Goal: Transaction & Acquisition: Purchase product/service

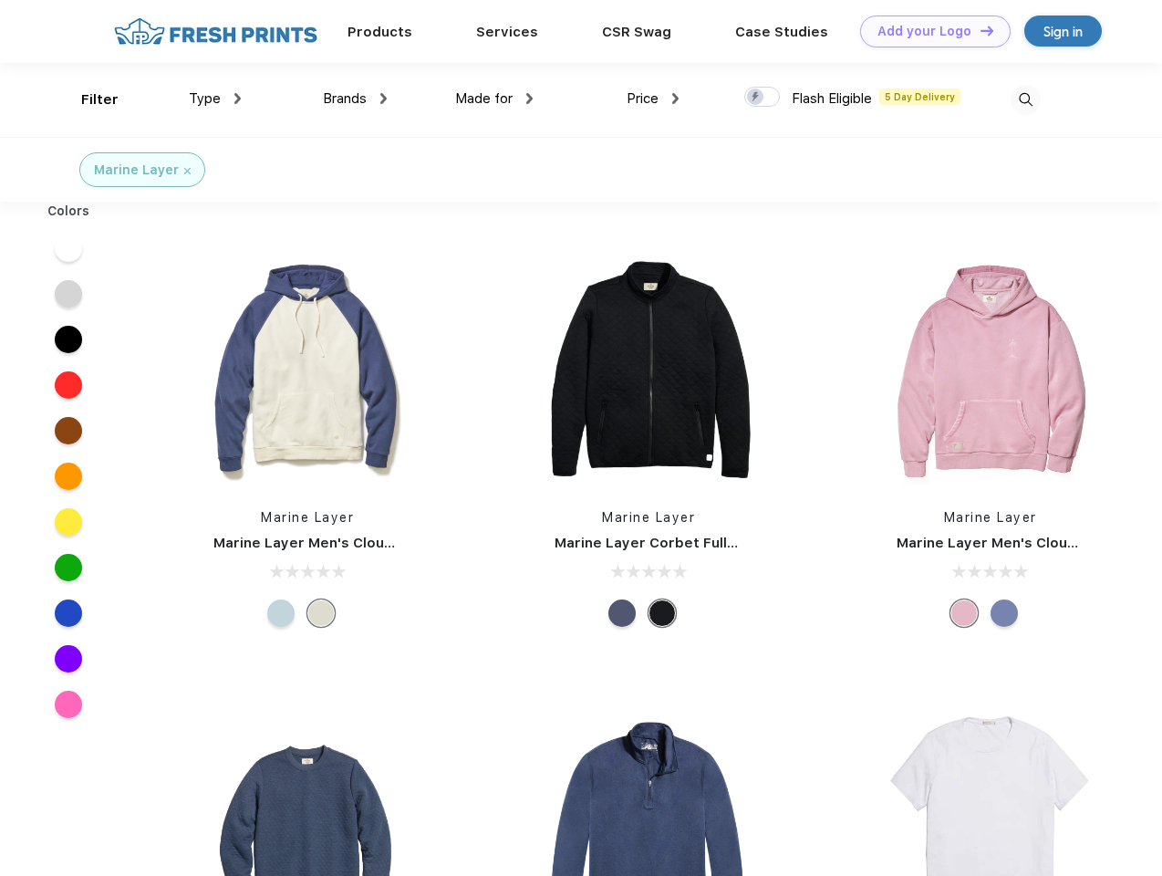
click at [929, 31] on link "Add your Logo Design Tool" at bounding box center [935, 32] width 151 height 32
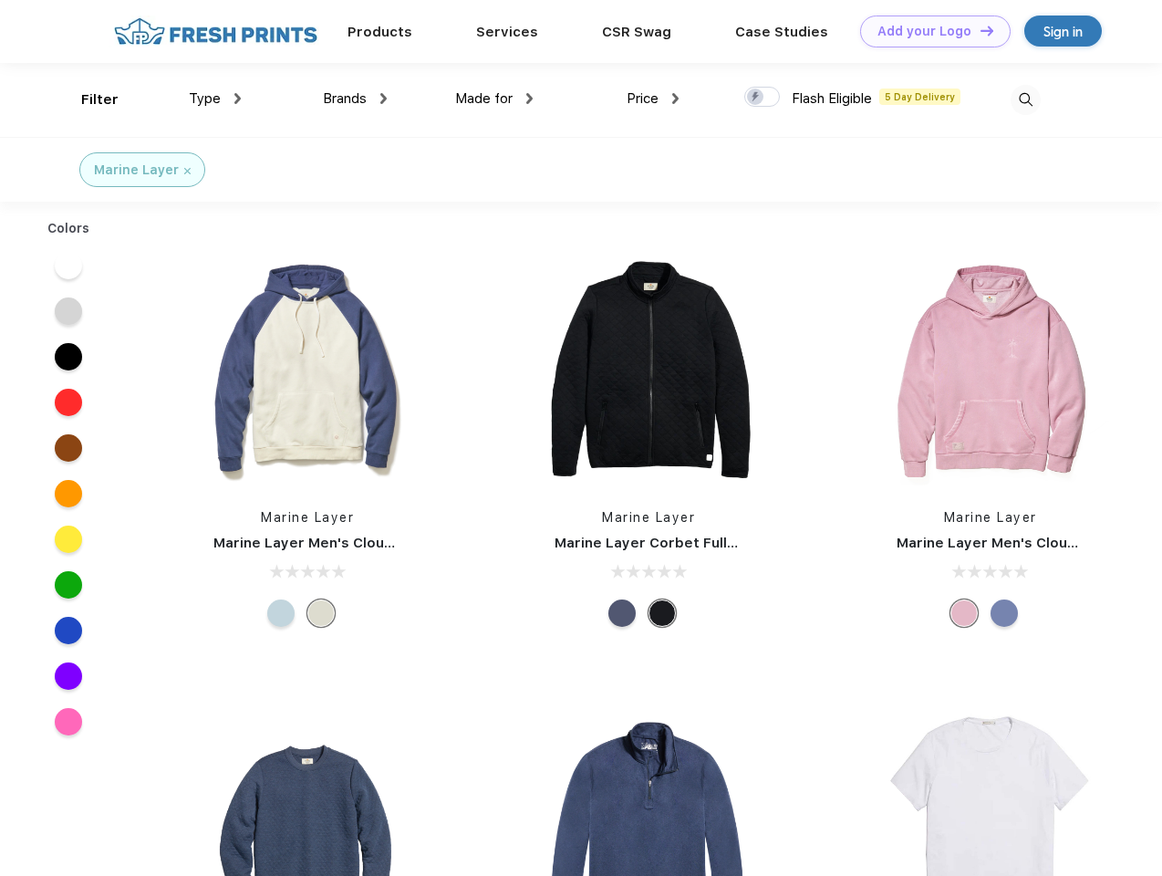
click at [0, 0] on div "Design Tool" at bounding box center [0, 0] width 0 height 0
click at [979, 30] on link "Add your Logo Design Tool" at bounding box center [935, 32] width 151 height 32
click at [88, 99] on div "Filter" at bounding box center [99, 99] width 37 height 21
click at [215, 99] on span "Type" at bounding box center [205, 98] width 32 height 16
click at [355, 99] on span "Brands" at bounding box center [345, 98] width 44 height 16
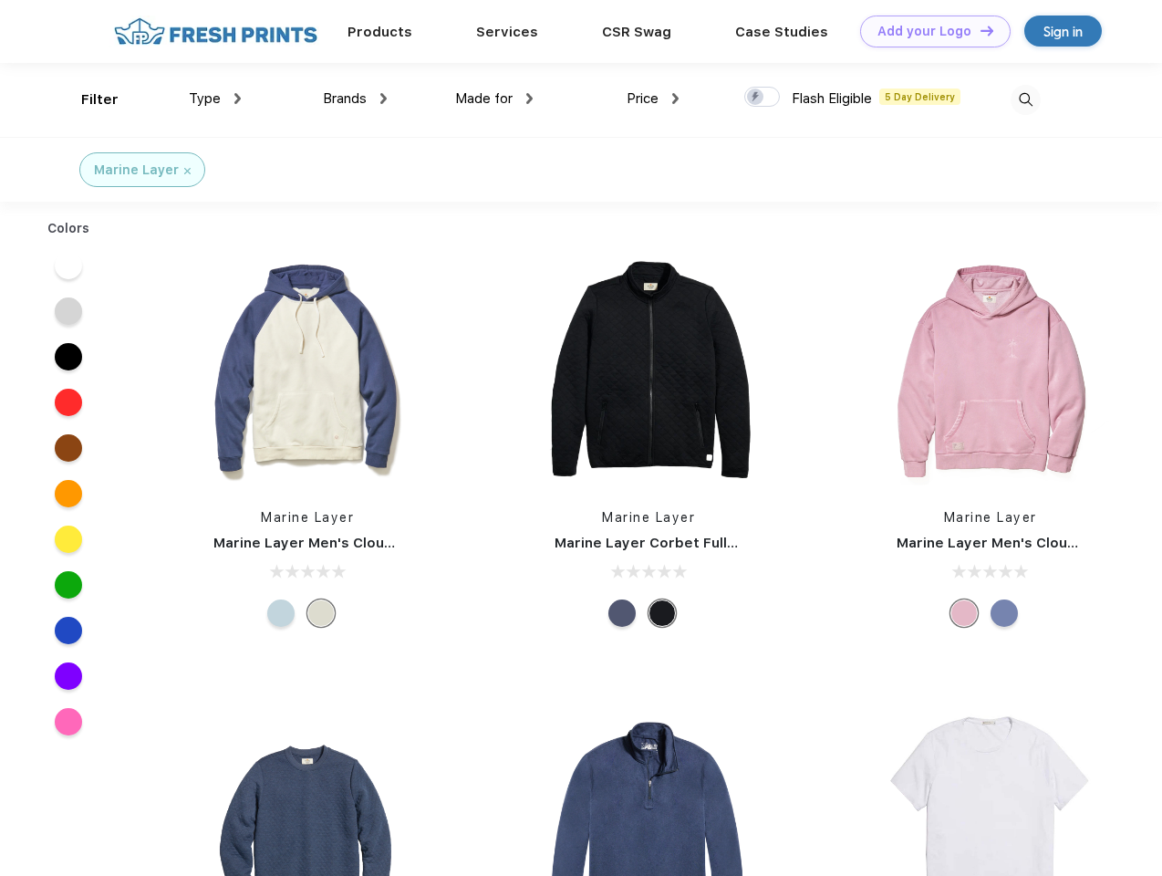
click at [494, 99] on span "Made for" at bounding box center [483, 98] width 57 height 16
click at [653, 99] on span "Price" at bounding box center [643, 98] width 32 height 16
click at [763, 98] on div at bounding box center [762, 97] width 36 height 20
click at [756, 98] on input "checkbox" at bounding box center [750, 92] width 12 height 12
click at [1025, 99] on img at bounding box center [1026, 100] width 30 height 30
